Goal: Task Accomplishment & Management: Complete application form

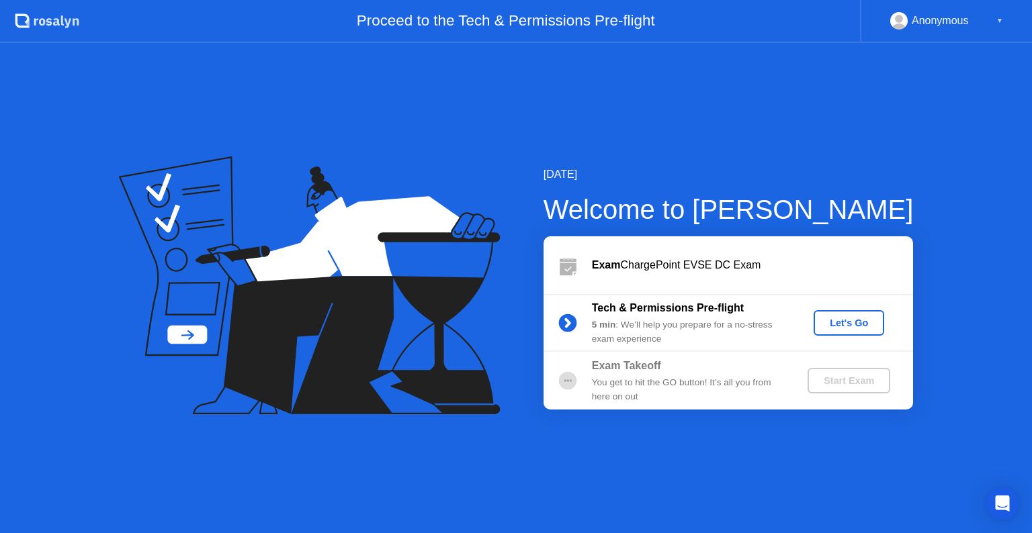
click at [850, 329] on div "Let's Go" at bounding box center [849, 323] width 60 height 11
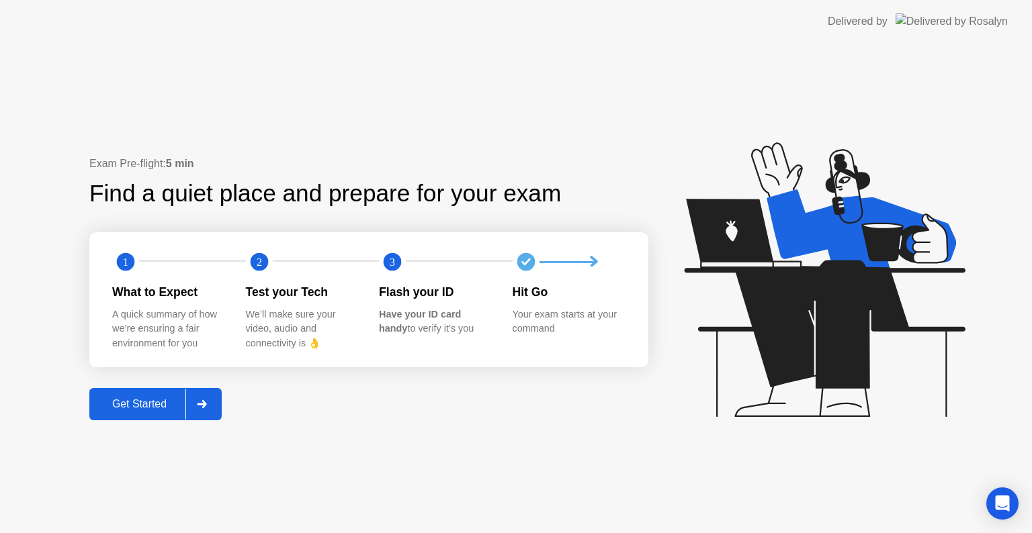
click at [156, 400] on div "Get Started" at bounding box center [139, 404] width 92 height 12
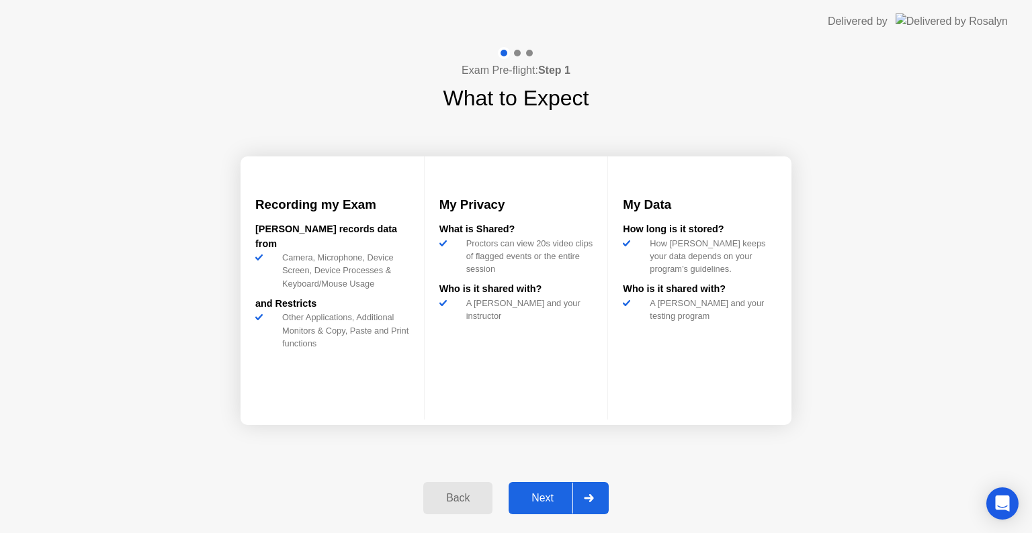
click at [542, 492] on div "Next" at bounding box center [543, 498] width 60 height 12
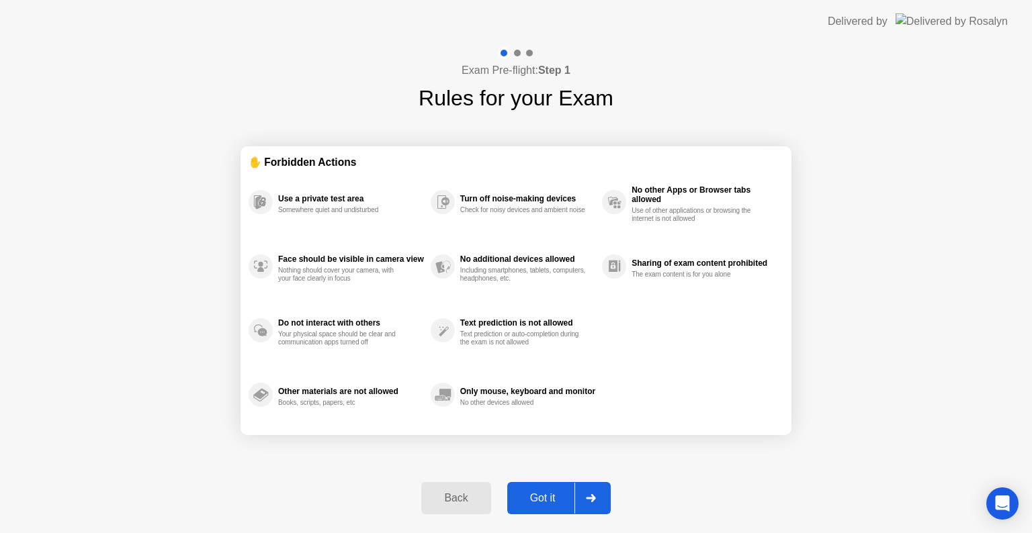
click at [542, 492] on div "Got it" at bounding box center [542, 498] width 63 height 12
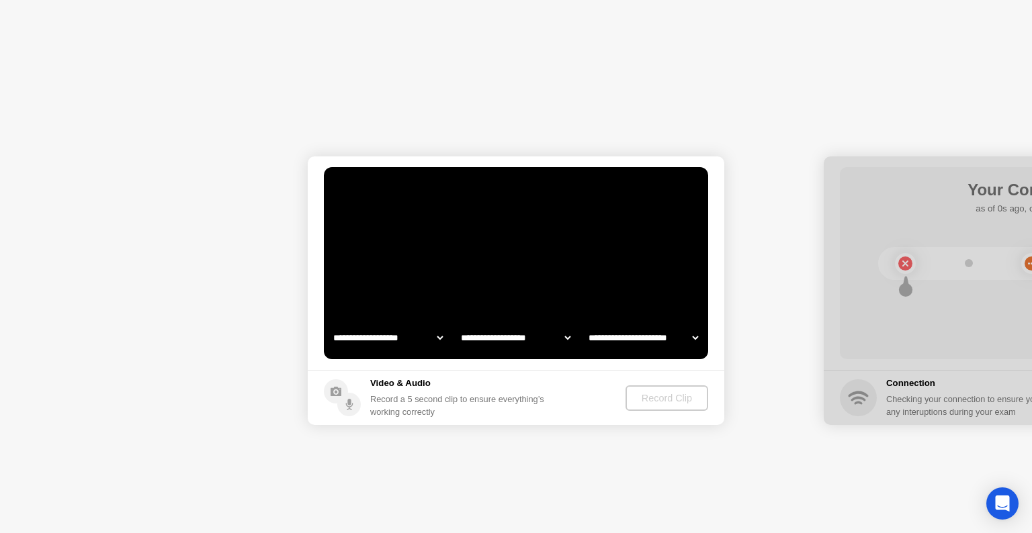
select select "**********"
select select "*******"
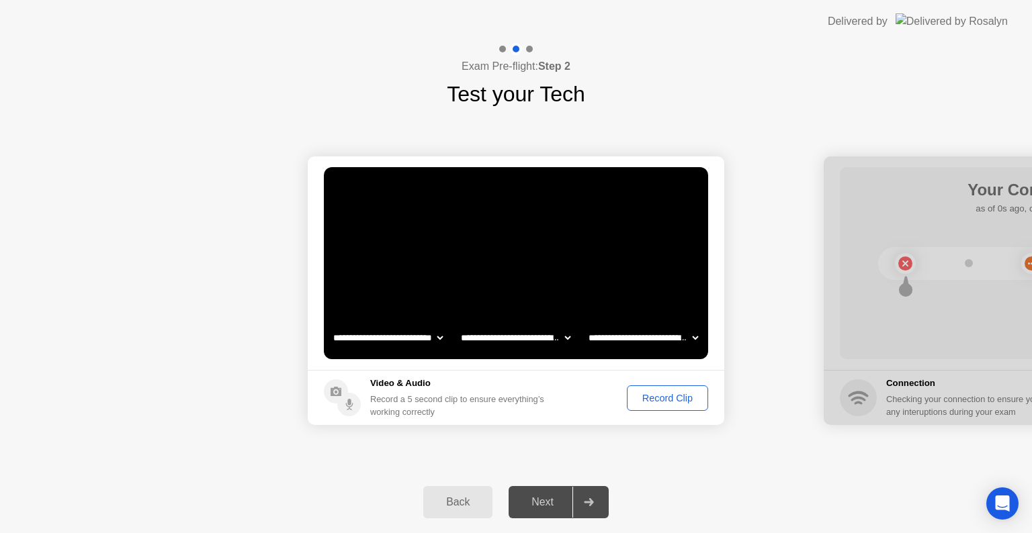
click at [644, 396] on div "Record Clip" at bounding box center [667, 398] width 72 height 11
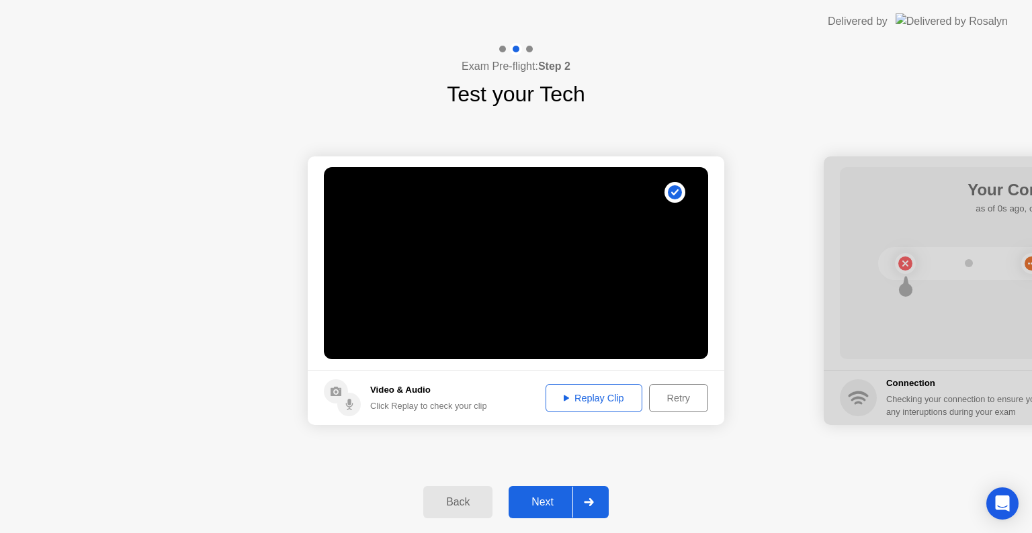
click at [602, 398] on div "Replay Clip" at bounding box center [593, 398] width 87 height 11
click at [530, 504] on div "Next" at bounding box center [543, 502] width 60 height 12
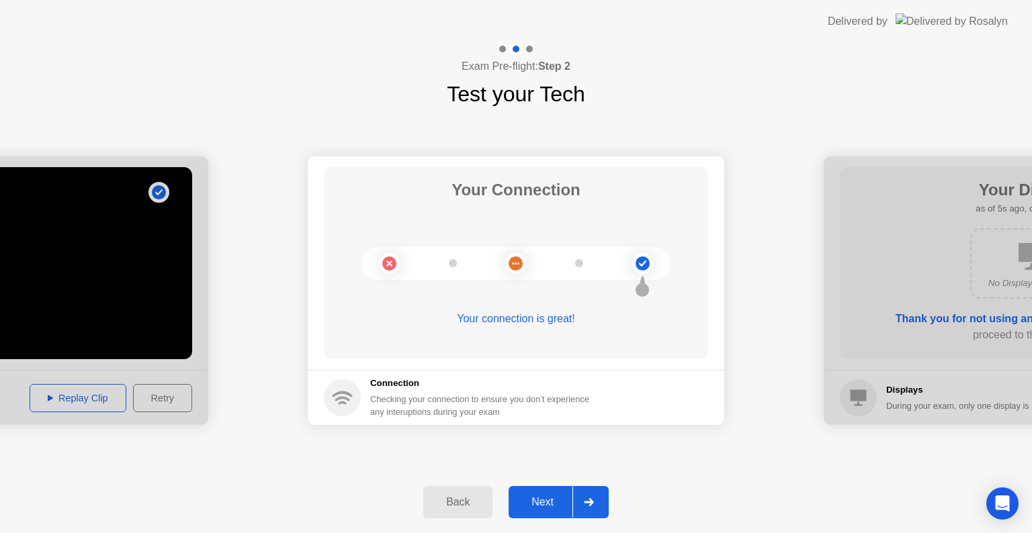
click at [543, 499] on div "Next" at bounding box center [543, 502] width 60 height 12
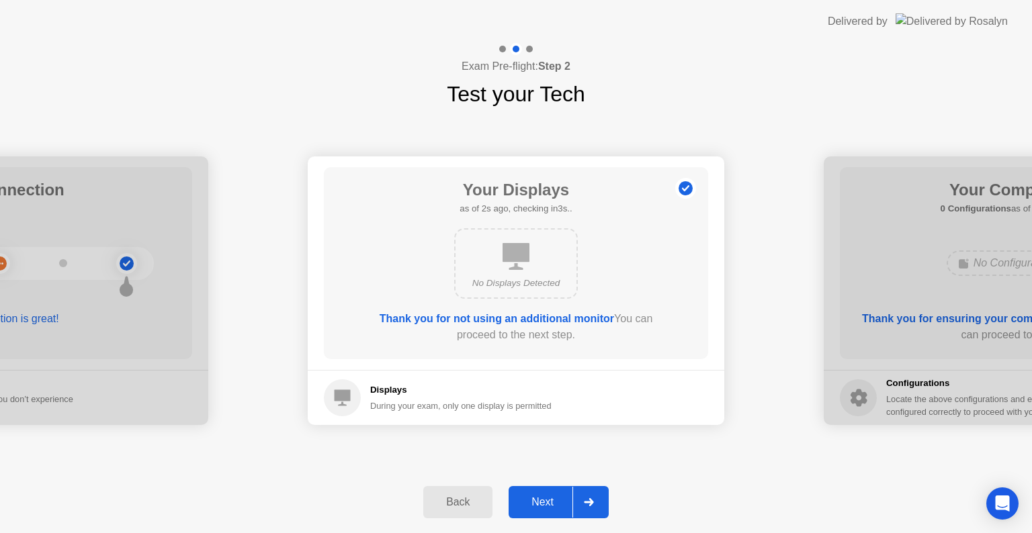
click at [543, 499] on div "Next" at bounding box center [543, 502] width 60 height 12
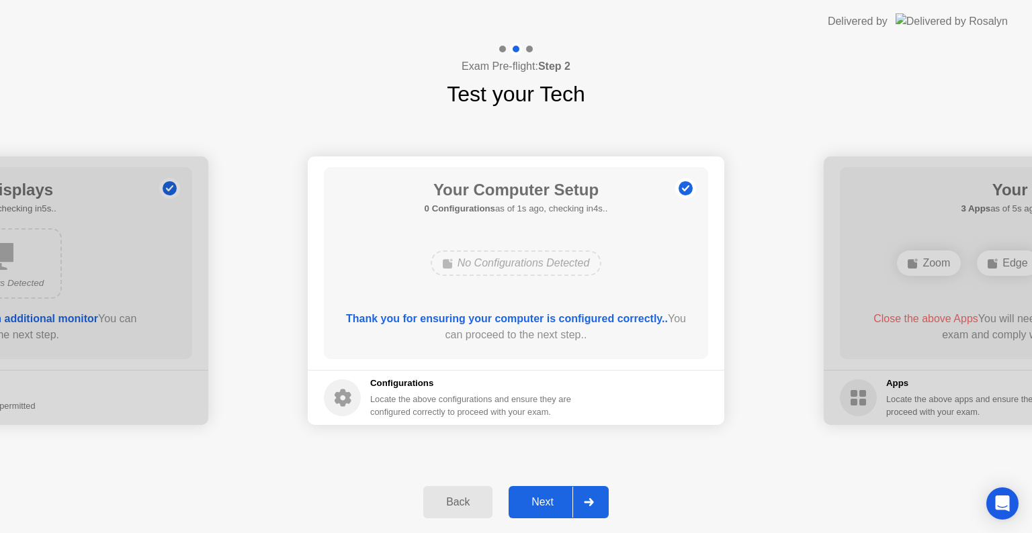
click at [543, 499] on div "Next" at bounding box center [543, 502] width 60 height 12
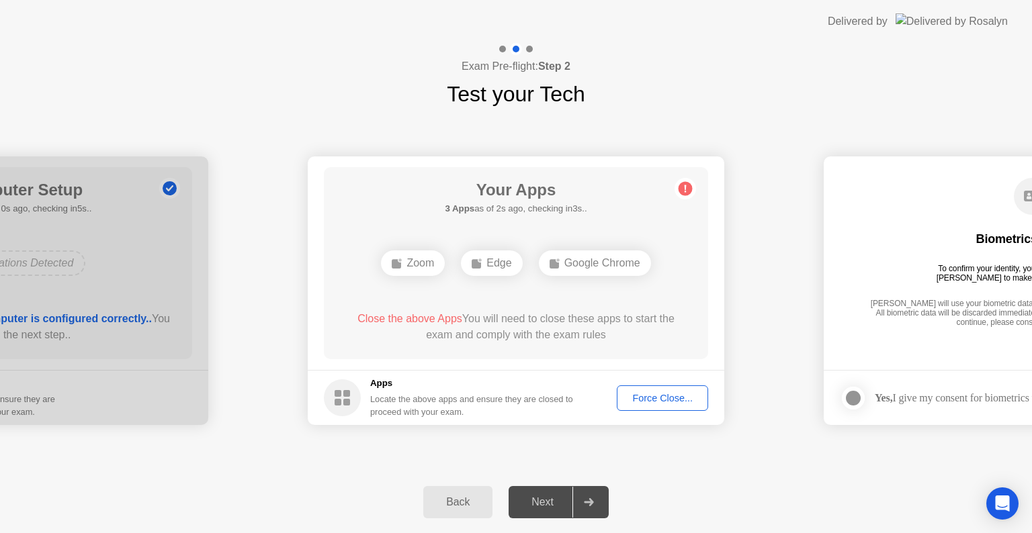
click at [638, 405] on button "Force Close..." at bounding box center [662, 399] width 91 height 26
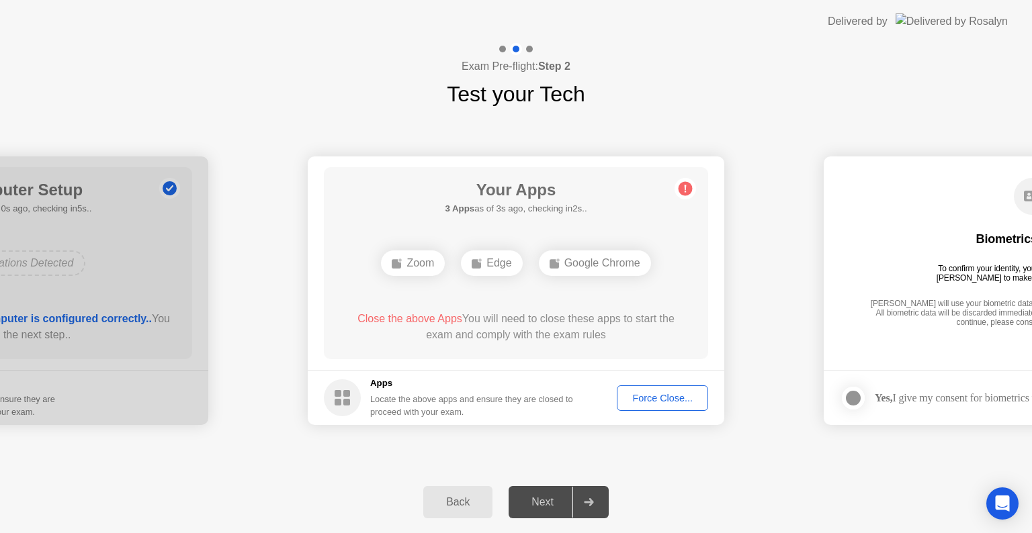
click at [578, 348] on div "Close the above Apps You will need to close these apps to start the exam and co…" at bounding box center [516, 330] width 346 height 38
click at [676, 388] on button "Force Close..." at bounding box center [662, 399] width 91 height 26
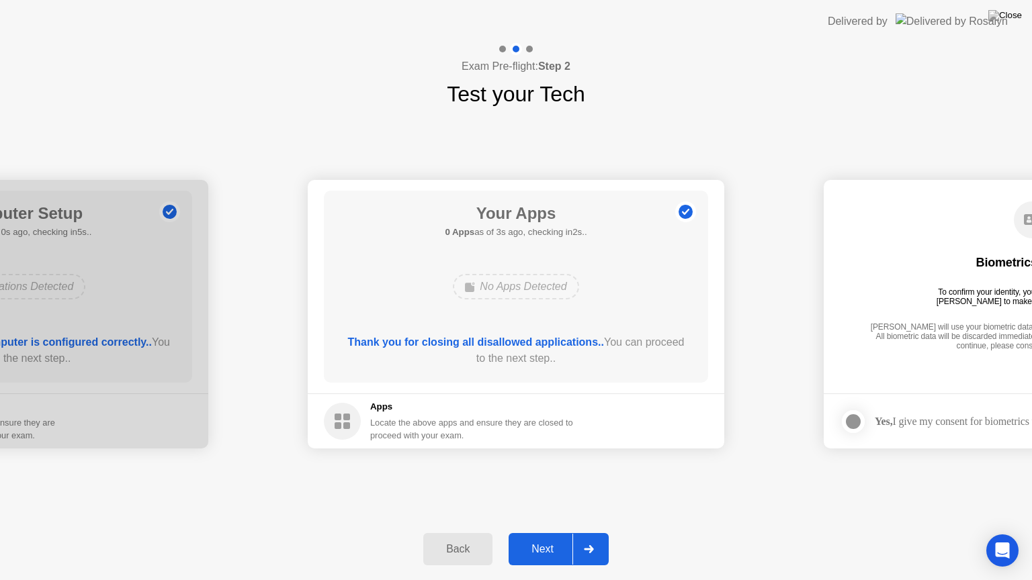
click at [523, 533] on div "Next" at bounding box center [543, 549] width 60 height 12
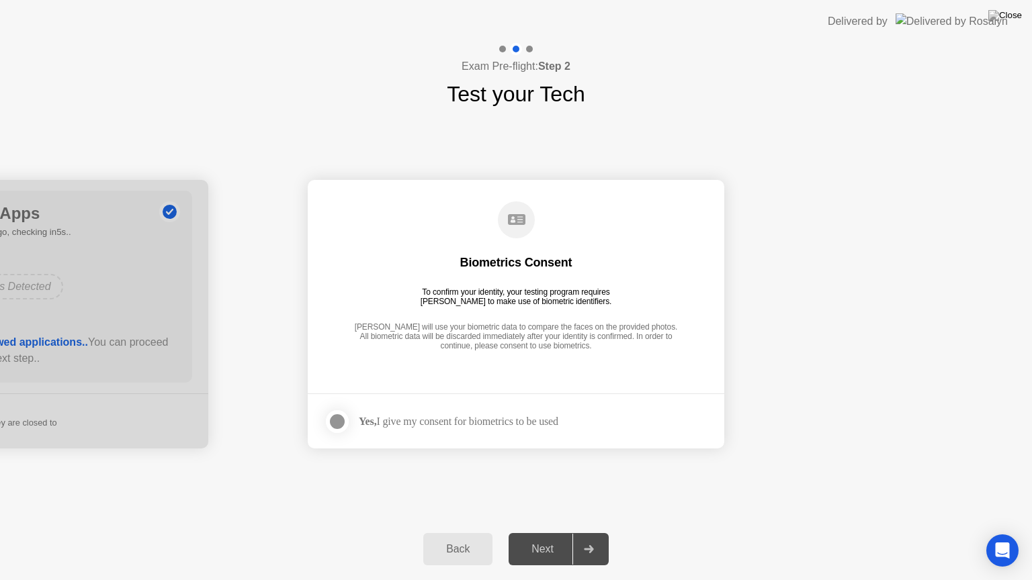
click at [341, 417] on div at bounding box center [337, 422] width 16 height 16
click at [524, 533] on div "Next" at bounding box center [543, 549] width 60 height 12
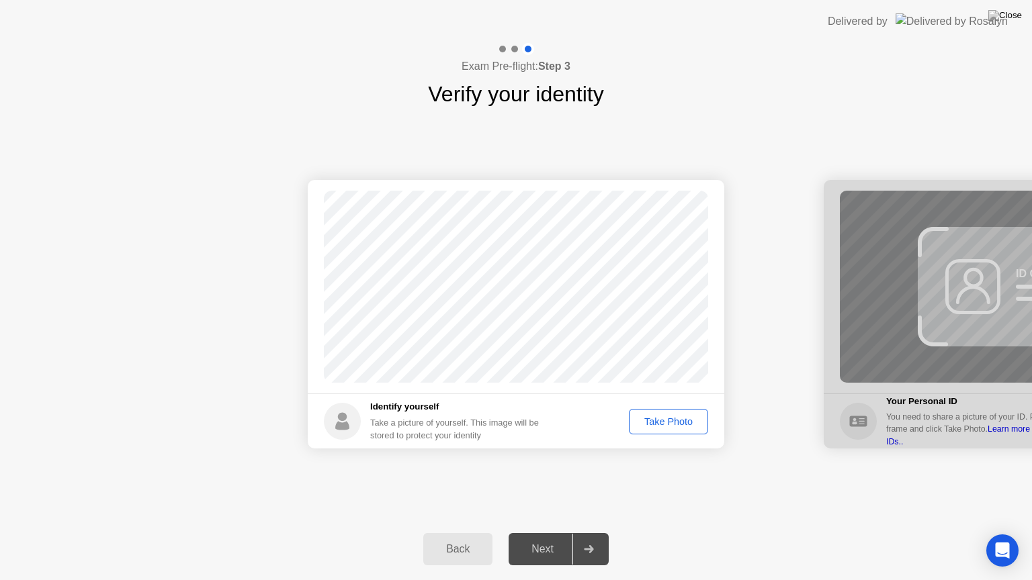
click at [665, 422] on div "Take Photo" at bounding box center [669, 422] width 70 height 11
click at [546, 533] on div "Next" at bounding box center [543, 549] width 60 height 12
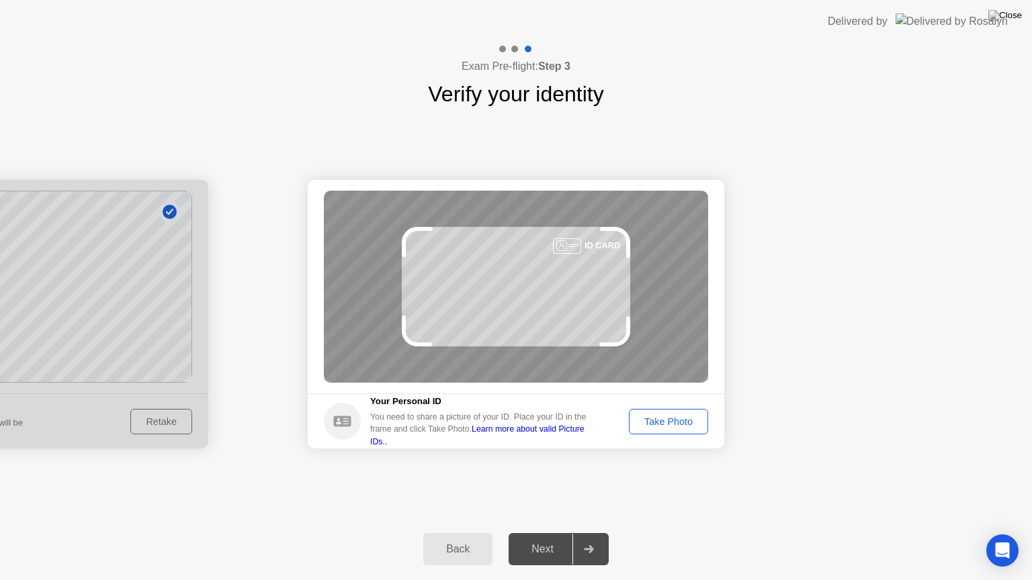
click at [658, 427] on div "Take Photo" at bounding box center [669, 422] width 70 height 11
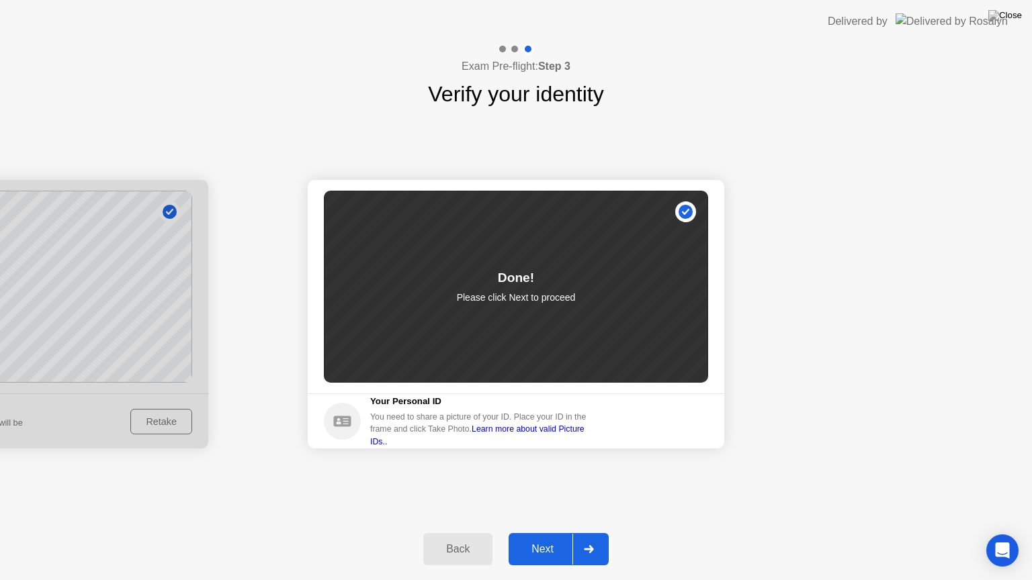
click at [550, 533] on div "Next" at bounding box center [543, 549] width 60 height 12
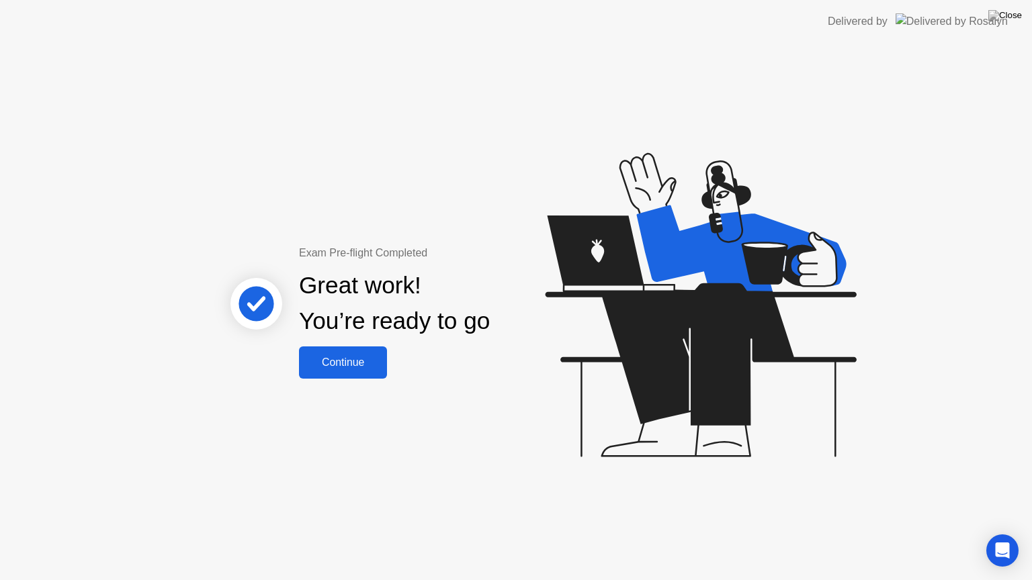
click at [328, 358] on div "Continue" at bounding box center [343, 363] width 80 height 12
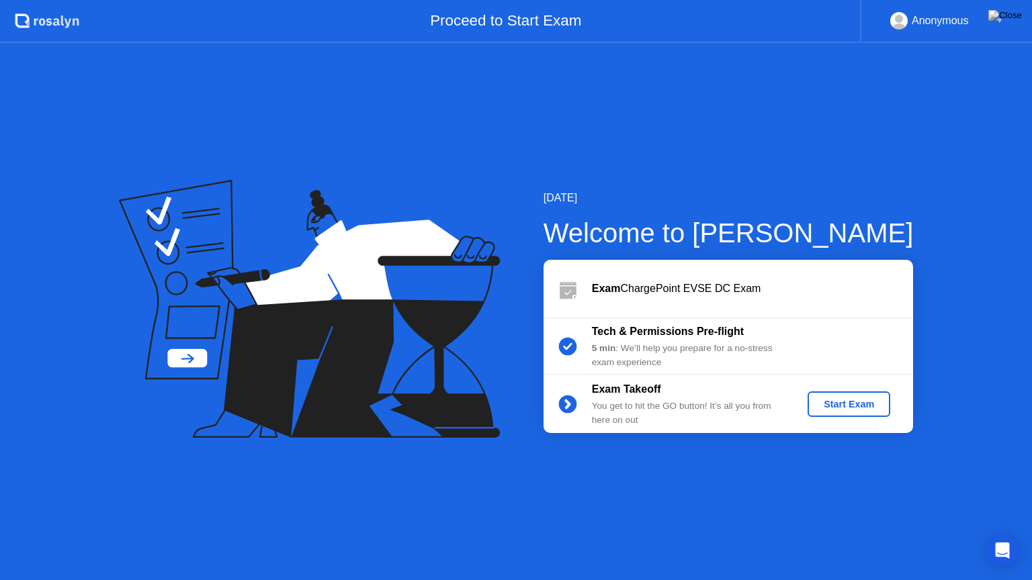
click at [840, 404] on div "Start Exam" at bounding box center [849, 404] width 72 height 11
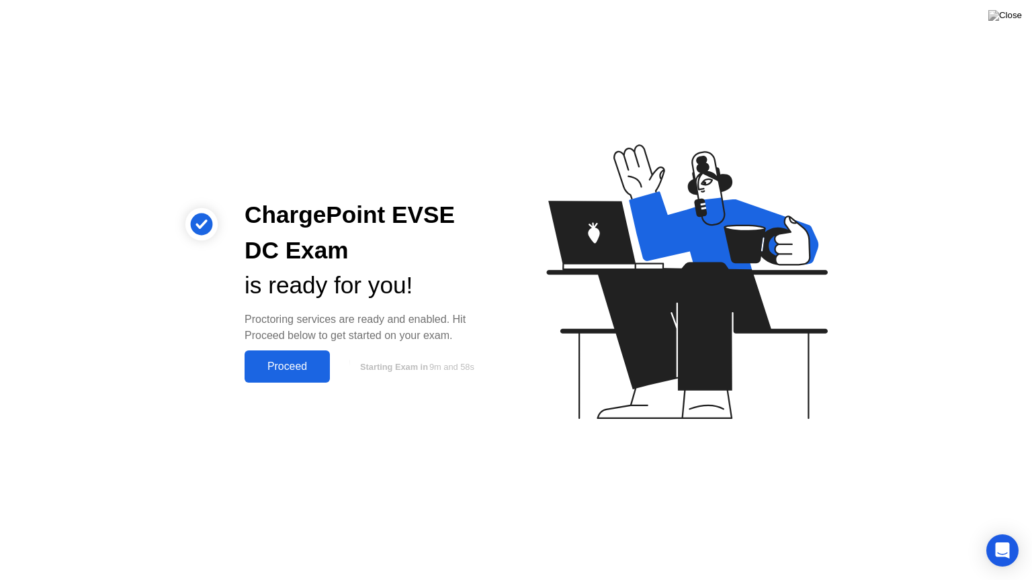
click at [282, 365] on div "Proceed" at bounding box center [287, 367] width 77 height 12
